Goal: Transaction & Acquisition: Purchase product/service

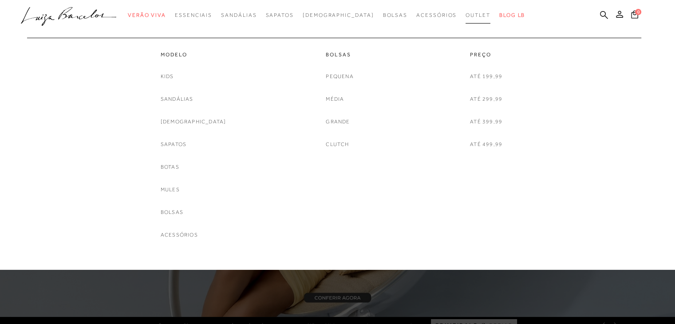
drag, startPoint x: 0, startPoint y: 0, endPoint x: 444, endPoint y: 15, distance: 444.3
click at [465, 15] on span "Outlet" at bounding box center [477, 15] width 25 height 6
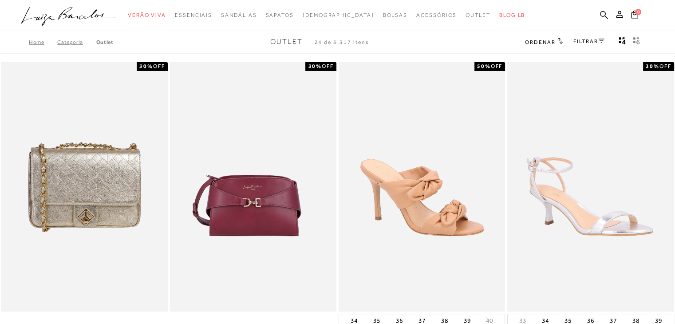
click at [590, 43] on link "FILTRAR" at bounding box center [588, 41] width 31 height 6
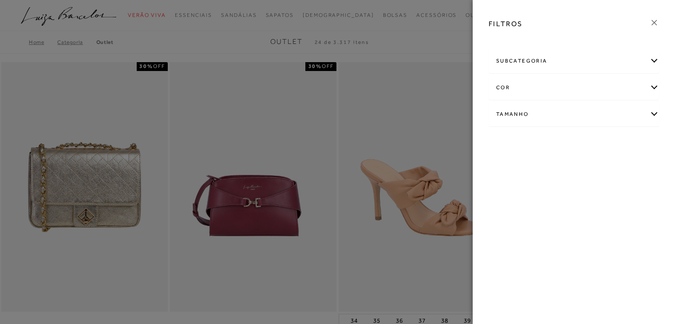
click at [652, 60] on div "subcategoria" at bounding box center [573, 61] width 169 height 24
click at [533, 87] on span "Modelo" at bounding box center [525, 85] width 18 height 7
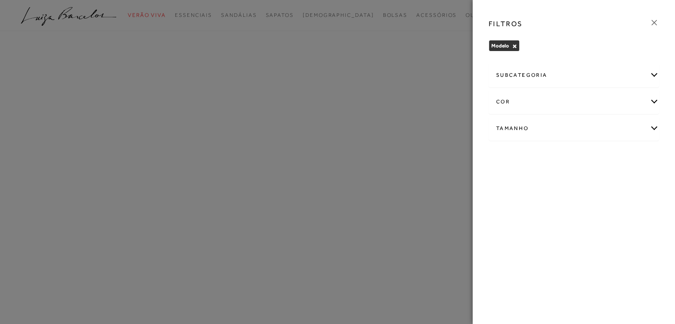
click at [652, 21] on icon at bounding box center [654, 23] width 10 height 10
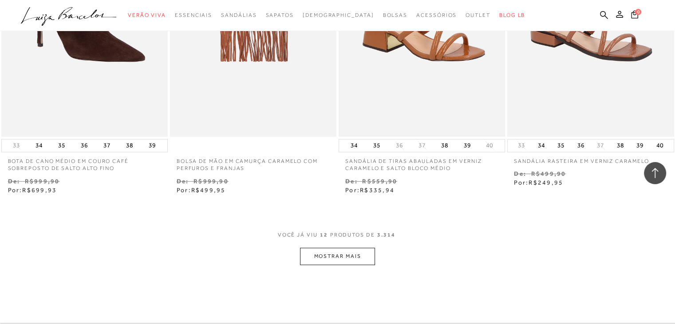
scroll to position [843, 0]
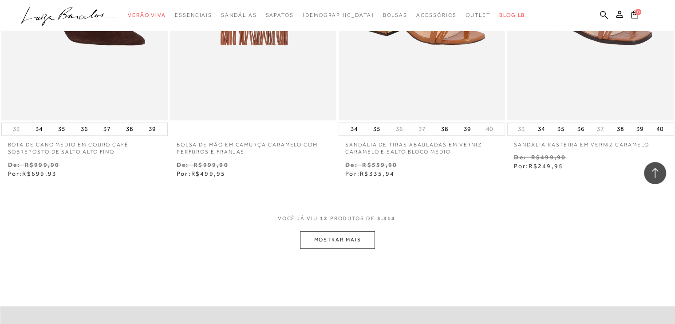
click at [367, 230] on div "VOCê JÁ VIU 12 PRODUTOS DE 3.314" at bounding box center [338, 223] width 120 height 16
click at [368, 233] on button "MOSTRAR MAIS" at bounding box center [337, 239] width 75 height 17
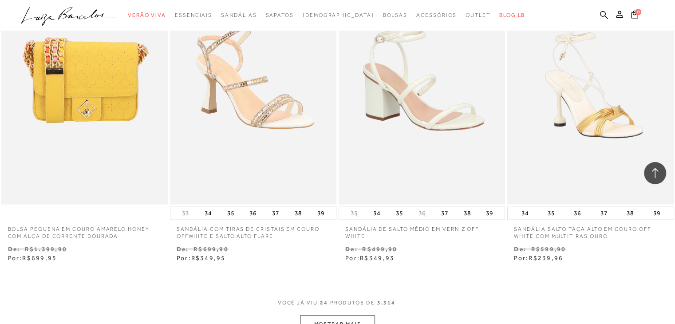
scroll to position [1730, 0]
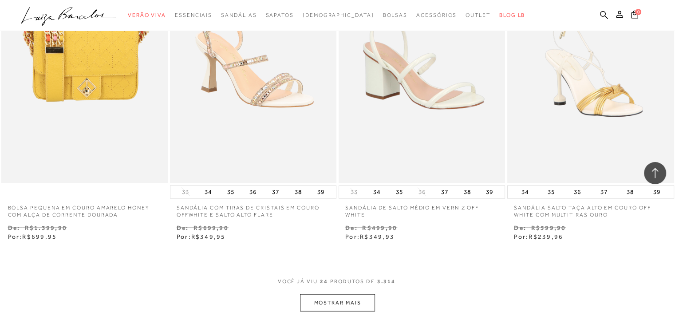
click at [367, 301] on button "MOSTRAR MAIS" at bounding box center [337, 302] width 75 height 17
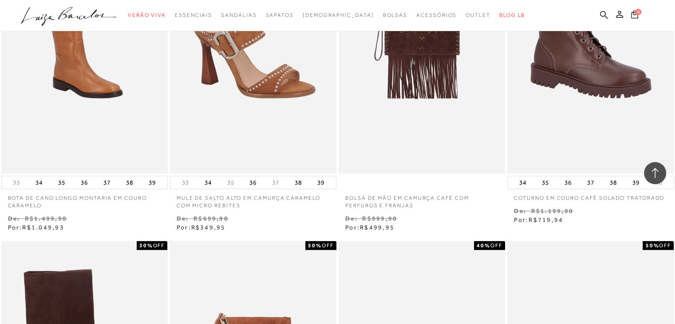
scroll to position [311, 0]
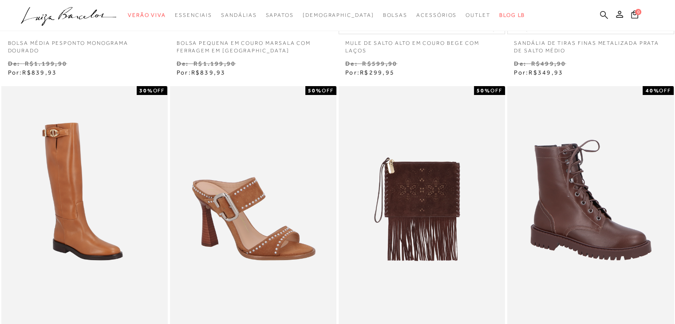
click at [601, 13] on icon at bounding box center [604, 15] width 8 height 8
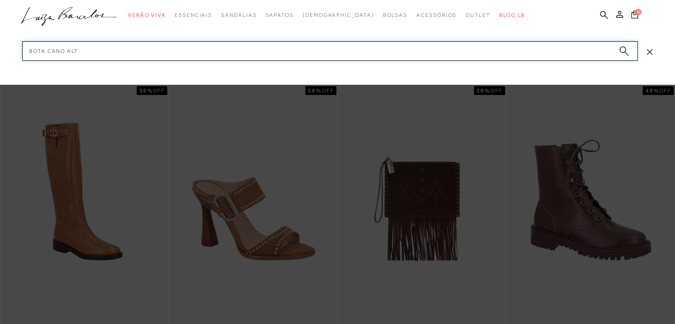
type input "bota cano alto"
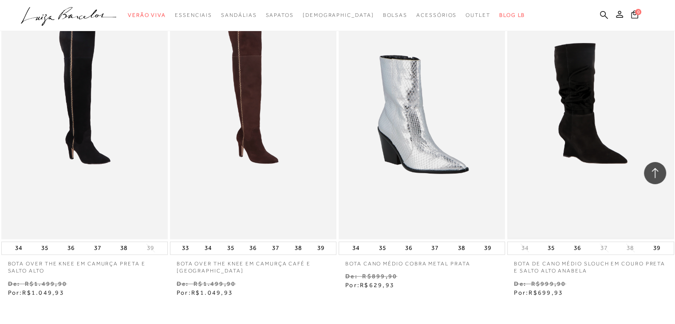
scroll to position [665, 0]
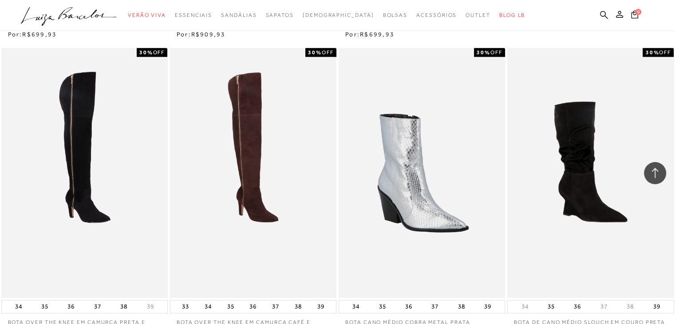
click at [256, 130] on img at bounding box center [253, 172] width 165 height 247
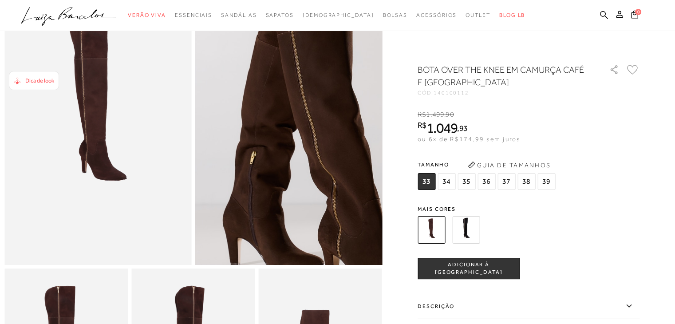
scroll to position [177, 0]
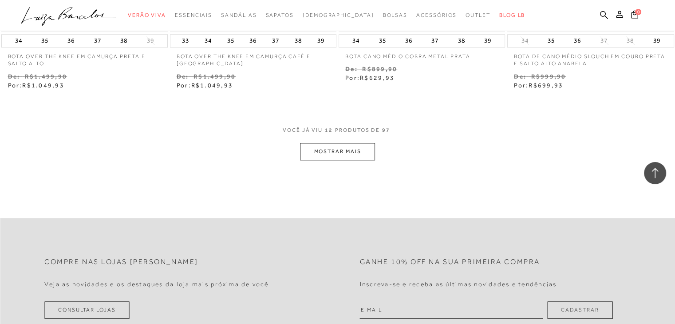
scroll to position [932, 0]
click at [367, 149] on button "MOSTRAR MAIS" at bounding box center [337, 150] width 75 height 17
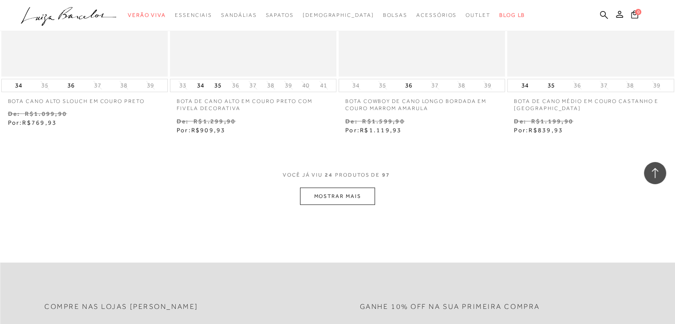
scroll to position [1863, 0]
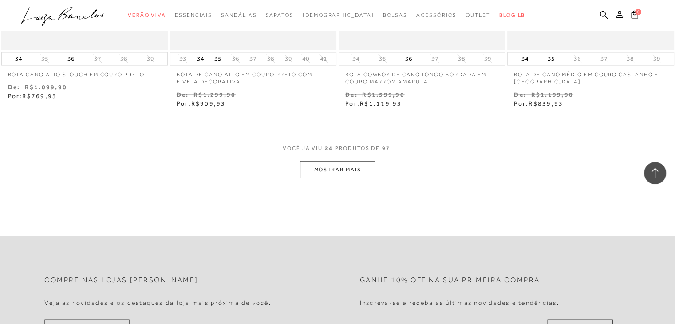
click at [370, 165] on button "MOSTRAR MAIS" at bounding box center [337, 169] width 75 height 17
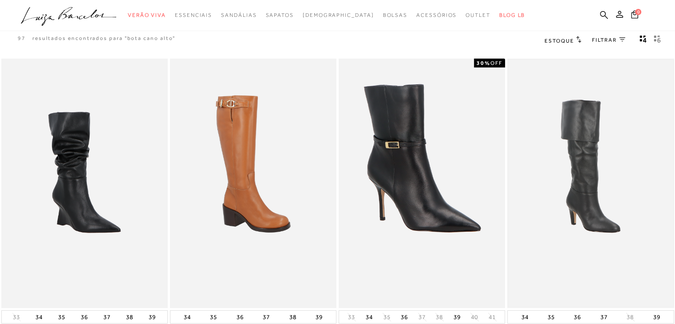
scroll to position [0, 0]
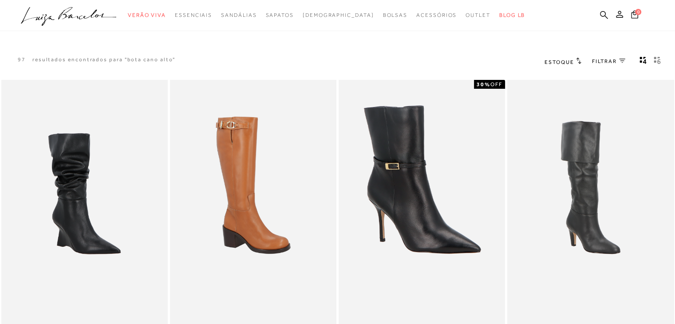
click at [609, 56] on div "FILTRAR 0" at bounding box center [608, 62] width 33 height 12
click at [611, 59] on span "FILTRAR" at bounding box center [604, 62] width 25 height 8
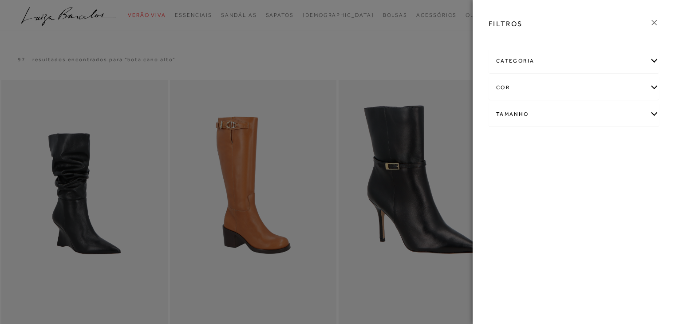
click at [665, 83] on div "categoria Mães Outlet Outlet" at bounding box center [573, 94] width 185 height 95
click at [654, 88] on div "cor" at bounding box center [573, 88] width 169 height 24
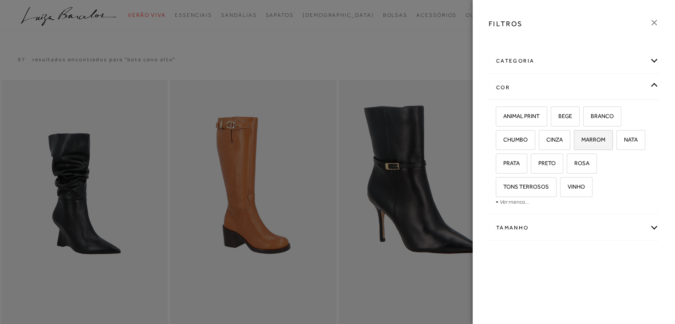
click at [595, 134] on label "MARROM" at bounding box center [593, 139] width 38 height 19
click at [581, 137] on input "MARROM" at bounding box center [576, 141] width 9 height 9
checkbox input "true"
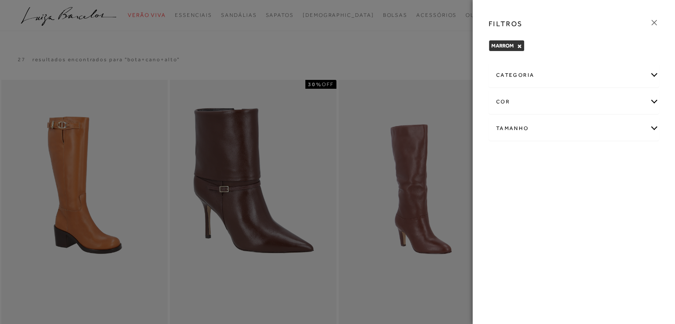
click at [649, 127] on div "Tamanho" at bounding box center [573, 129] width 169 height 24
click at [637, 155] on label "38" at bounding box center [630, 157] width 20 height 19
click at [627, 155] on input "38" at bounding box center [622, 158] width 9 height 9
checkbox input "true"
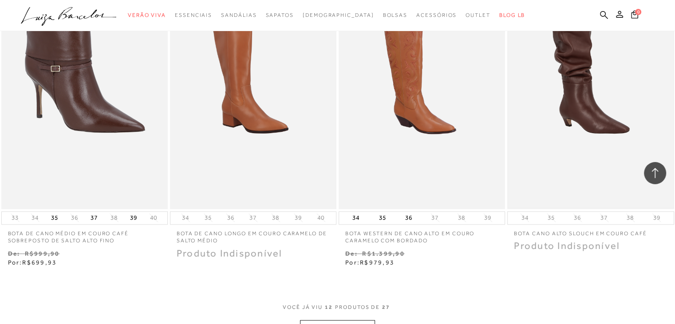
scroll to position [887, 0]
